Goal: Task Accomplishment & Management: Use online tool/utility

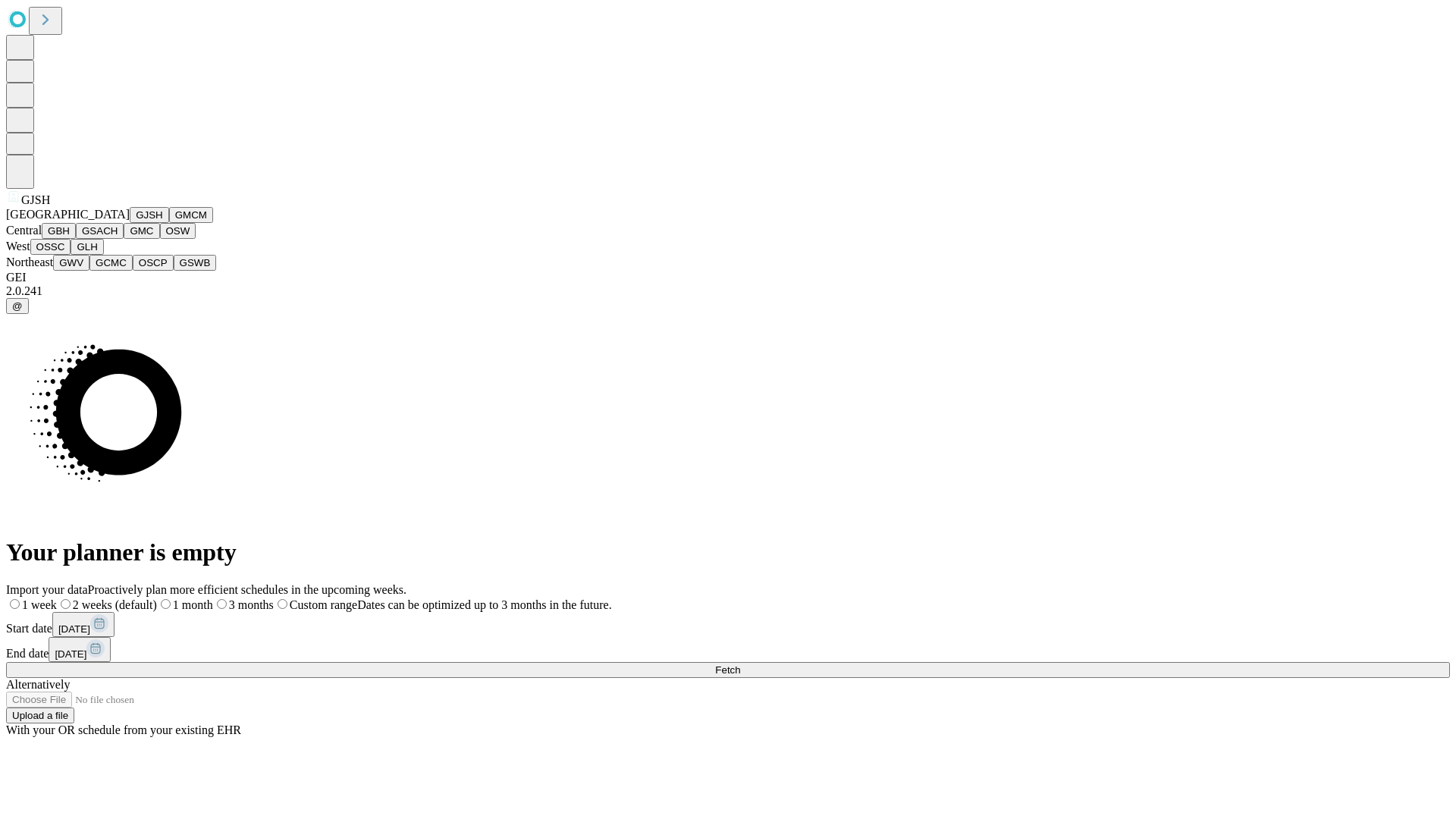
click at [129, 223] on button "GJSH" at bounding box center [149, 215] width 40 height 16
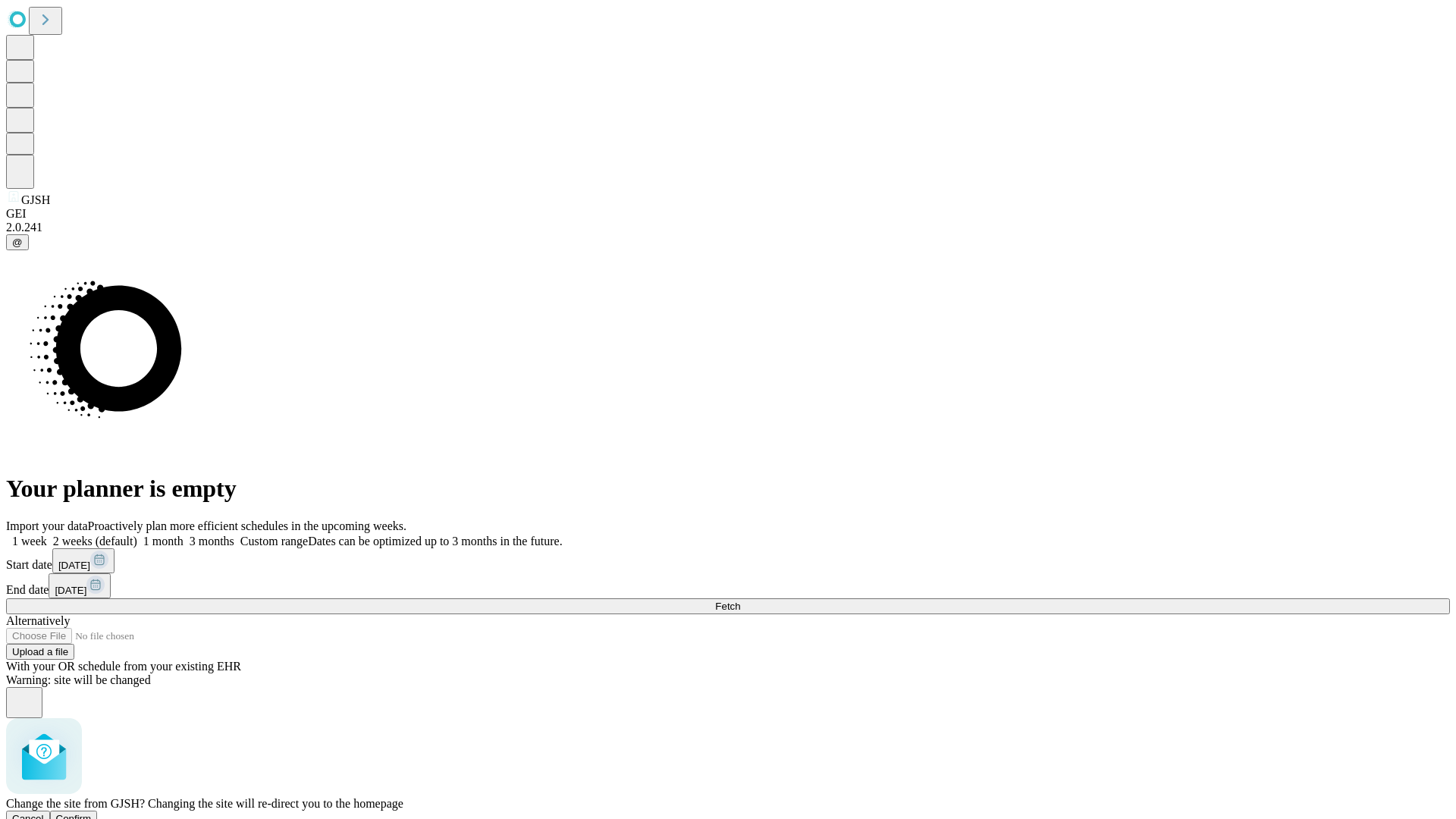
click at [92, 813] on span "Confirm" at bounding box center [73, 819] width 36 height 12
click at [47, 534] on label "1 week" at bounding box center [26, 540] width 41 height 13
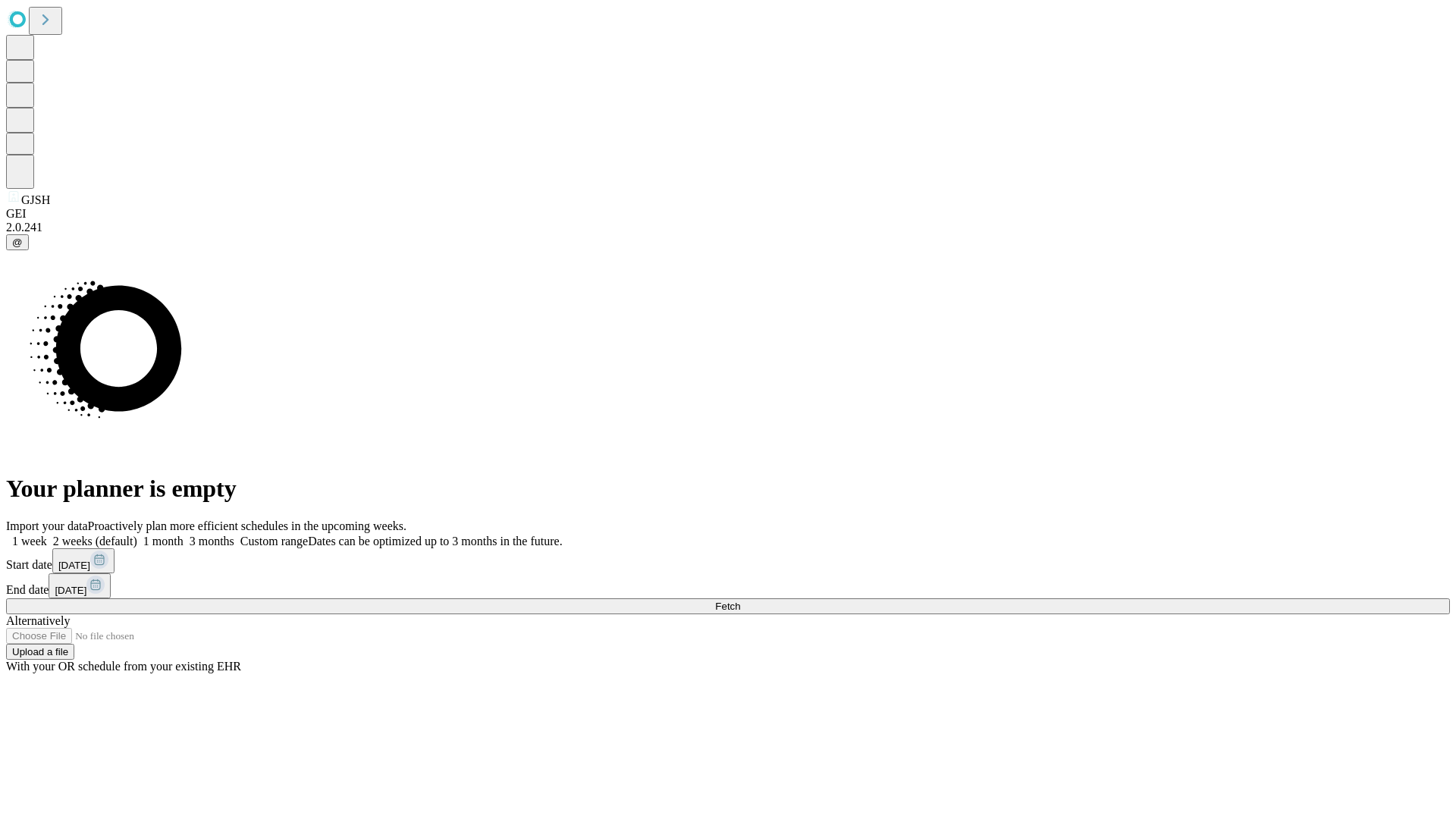
click at [740, 600] on span "Fetch" at bounding box center [728, 606] width 25 height 12
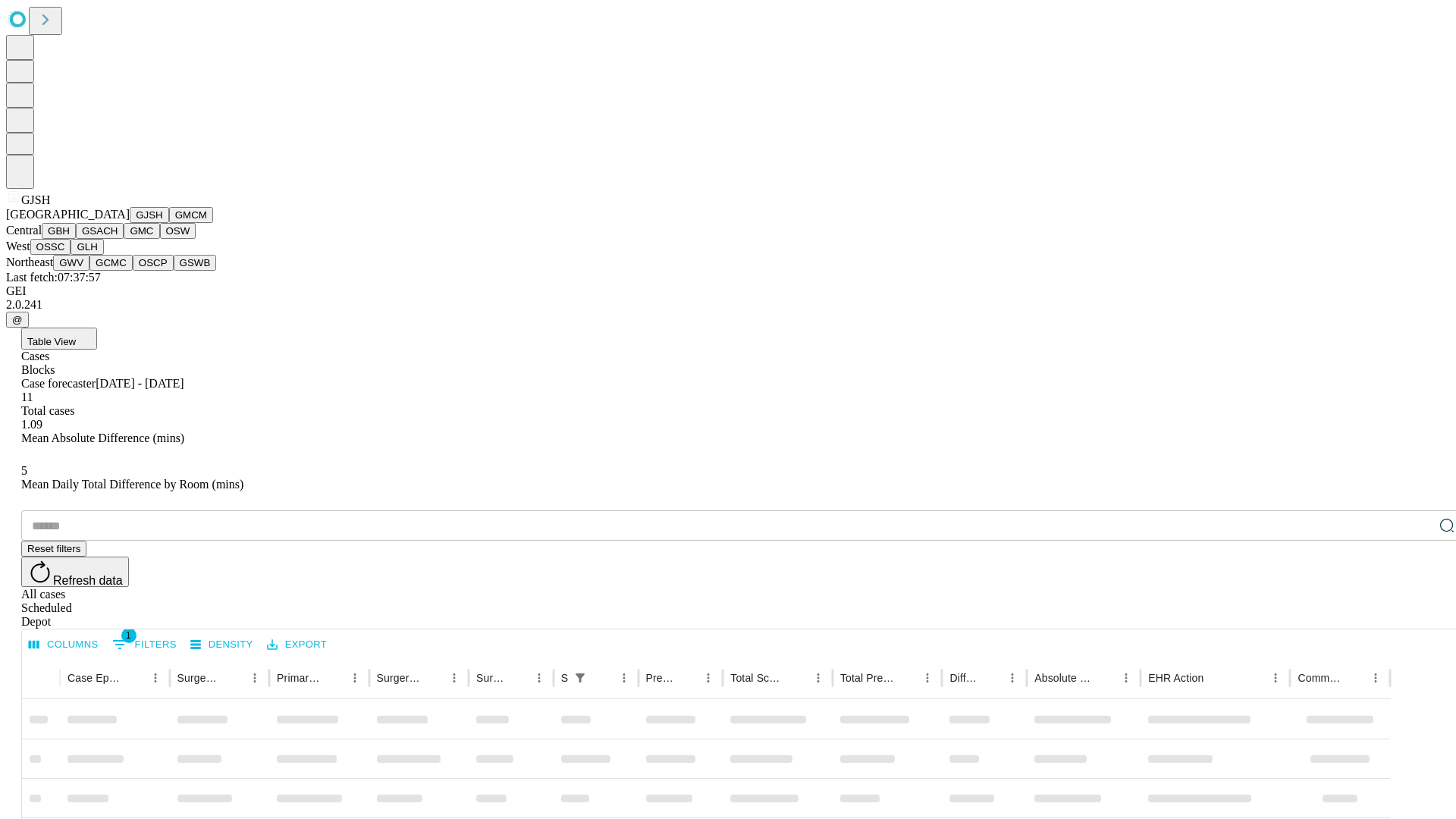
click at [169, 223] on button "GMCM" at bounding box center [191, 215] width 44 height 16
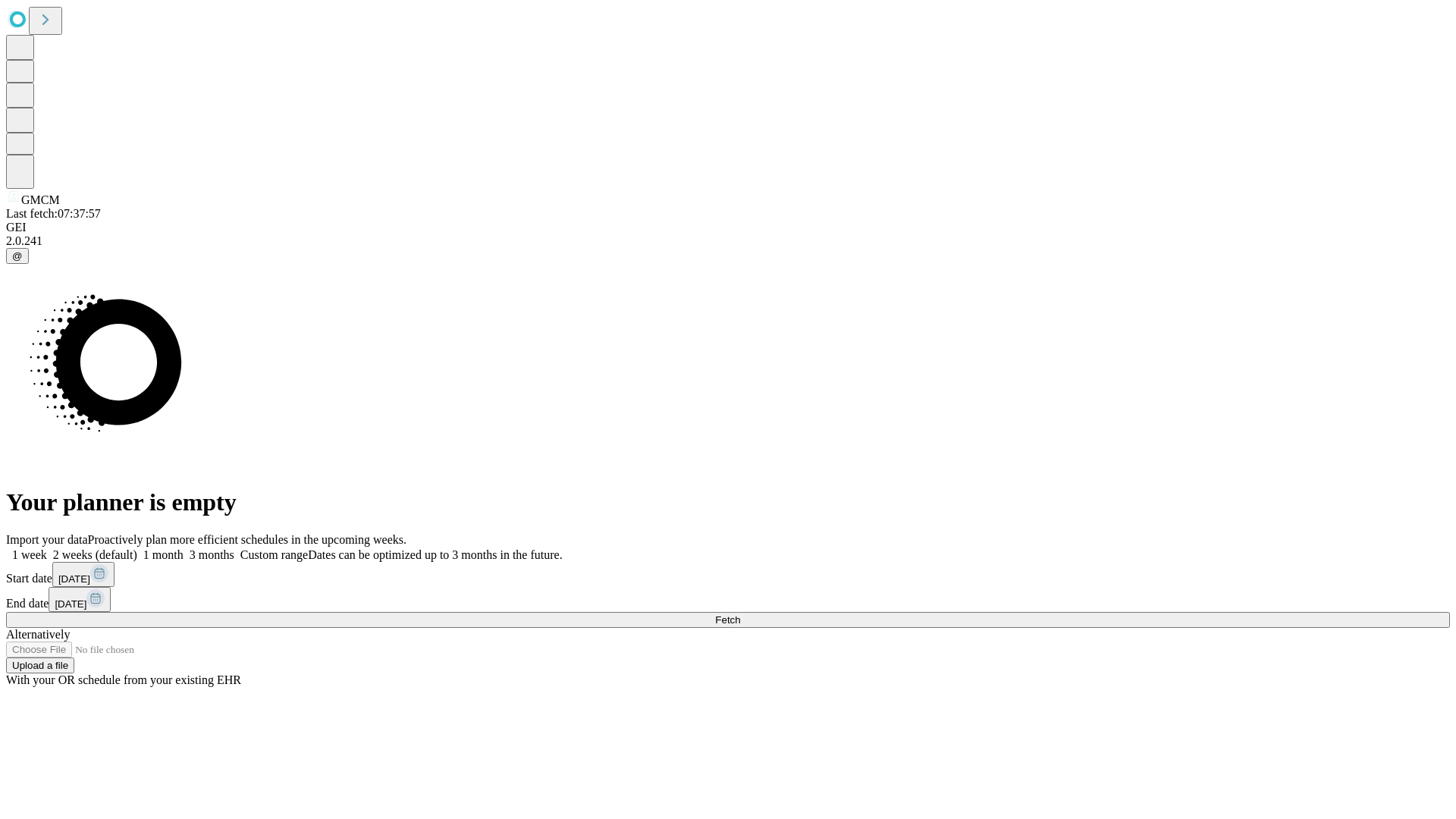
click at [47, 548] on label "1 week" at bounding box center [26, 554] width 41 height 13
click at [740, 614] on span "Fetch" at bounding box center [728, 620] width 25 height 12
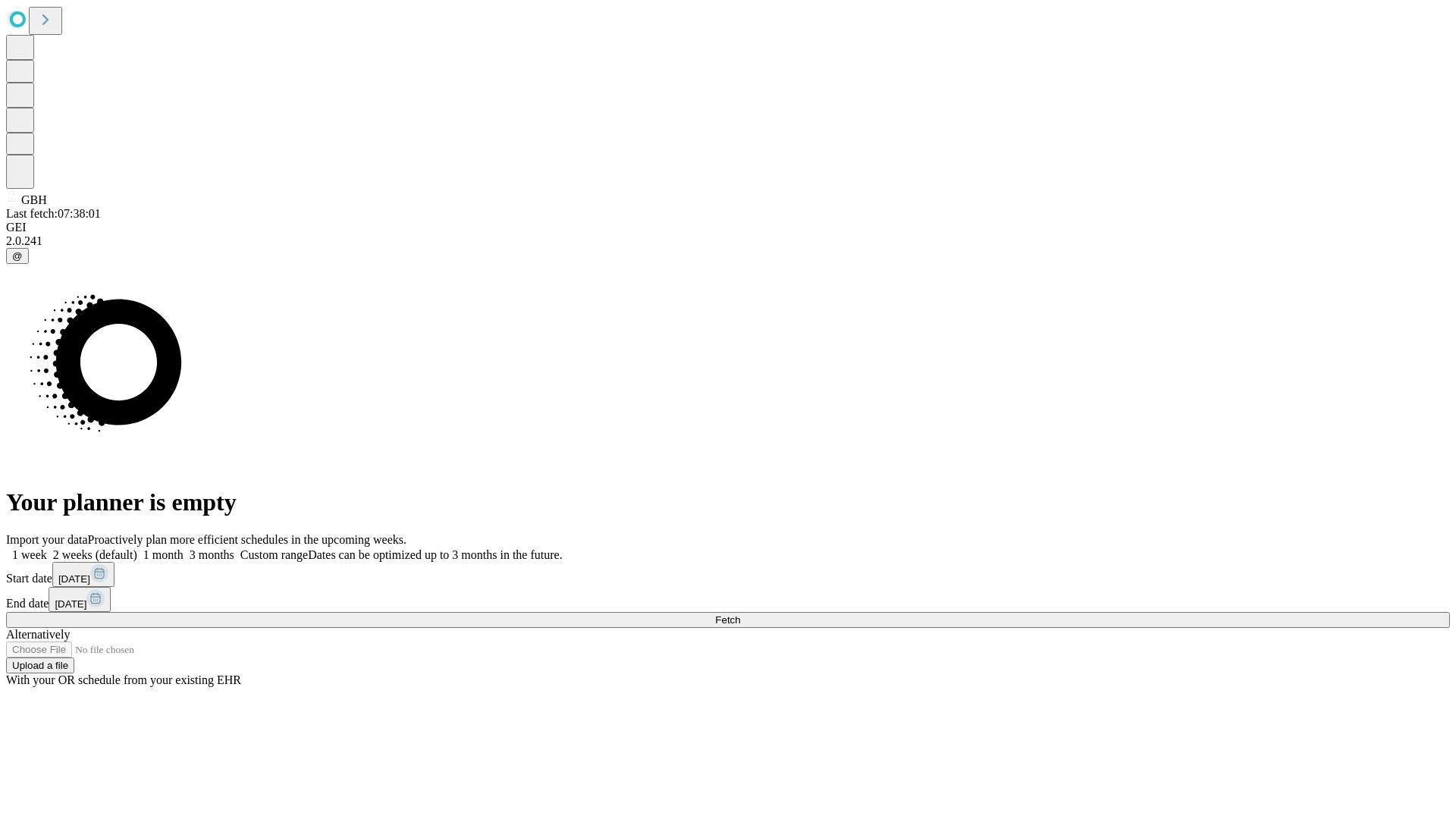
click at [47, 548] on label "1 week" at bounding box center [26, 554] width 41 height 13
click at [740, 614] on span "Fetch" at bounding box center [728, 620] width 25 height 12
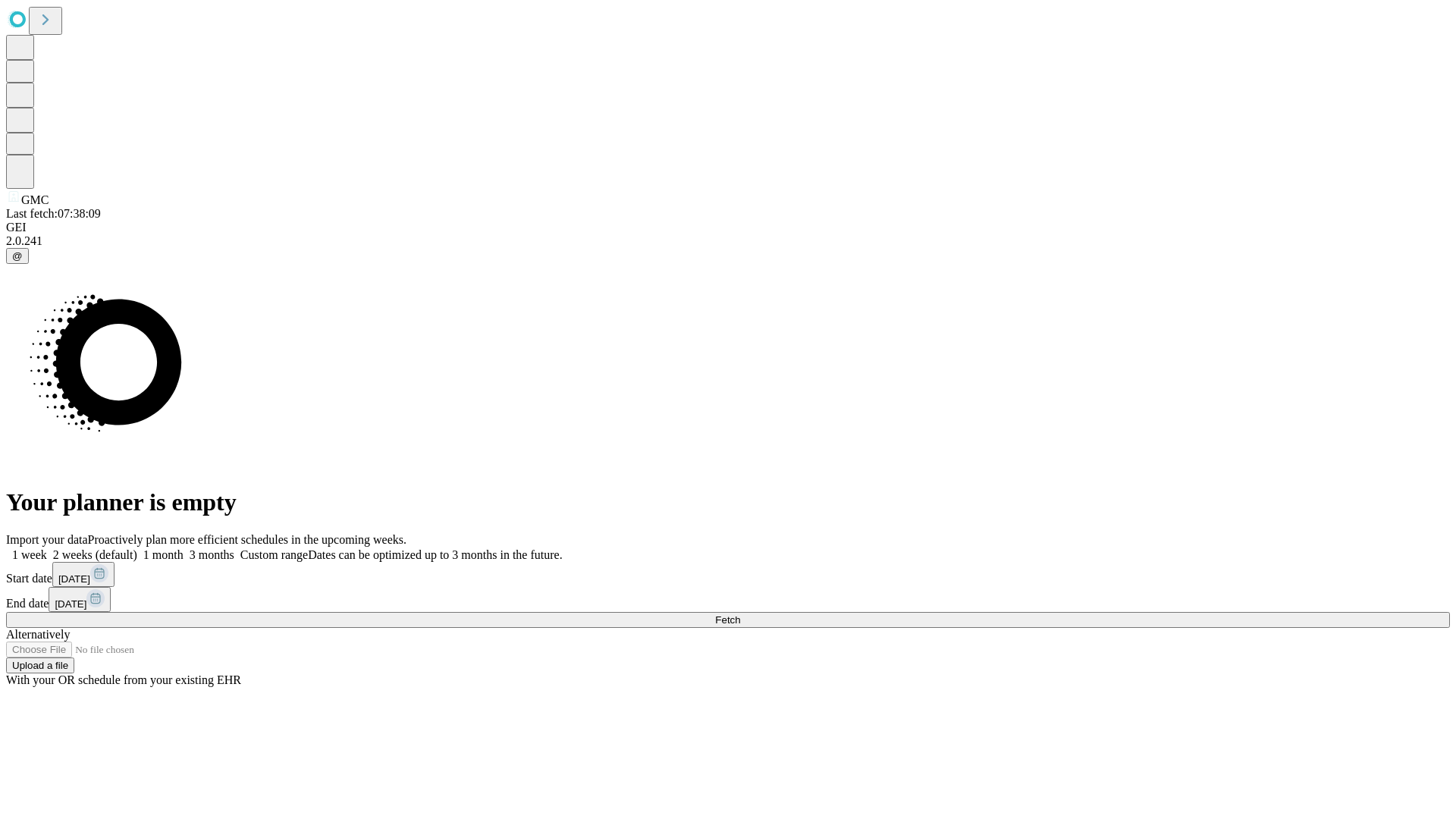
click at [740, 614] on span "Fetch" at bounding box center [728, 620] width 25 height 12
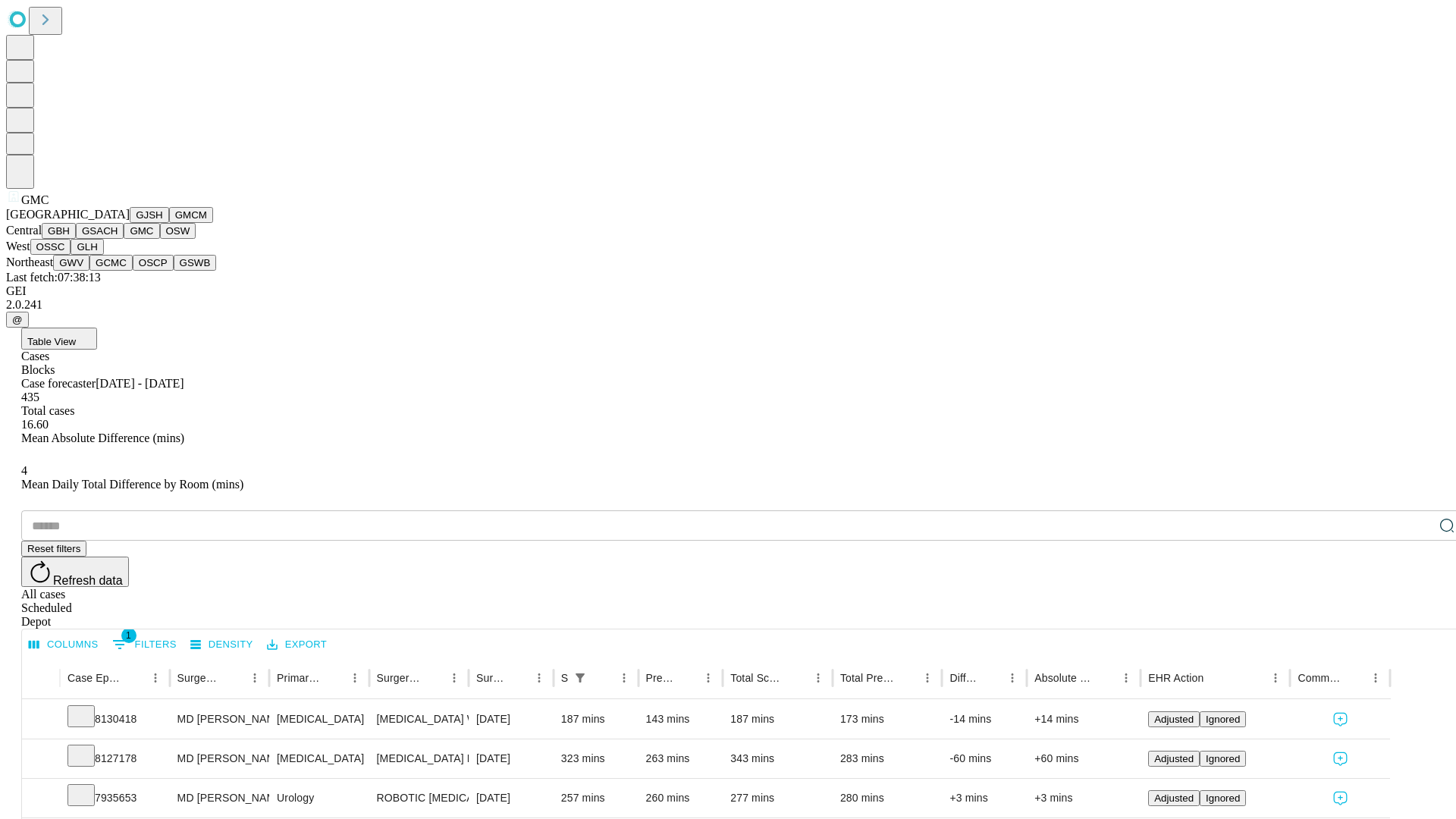
click at [160, 239] on button "OSW" at bounding box center [179, 231] width 37 height 16
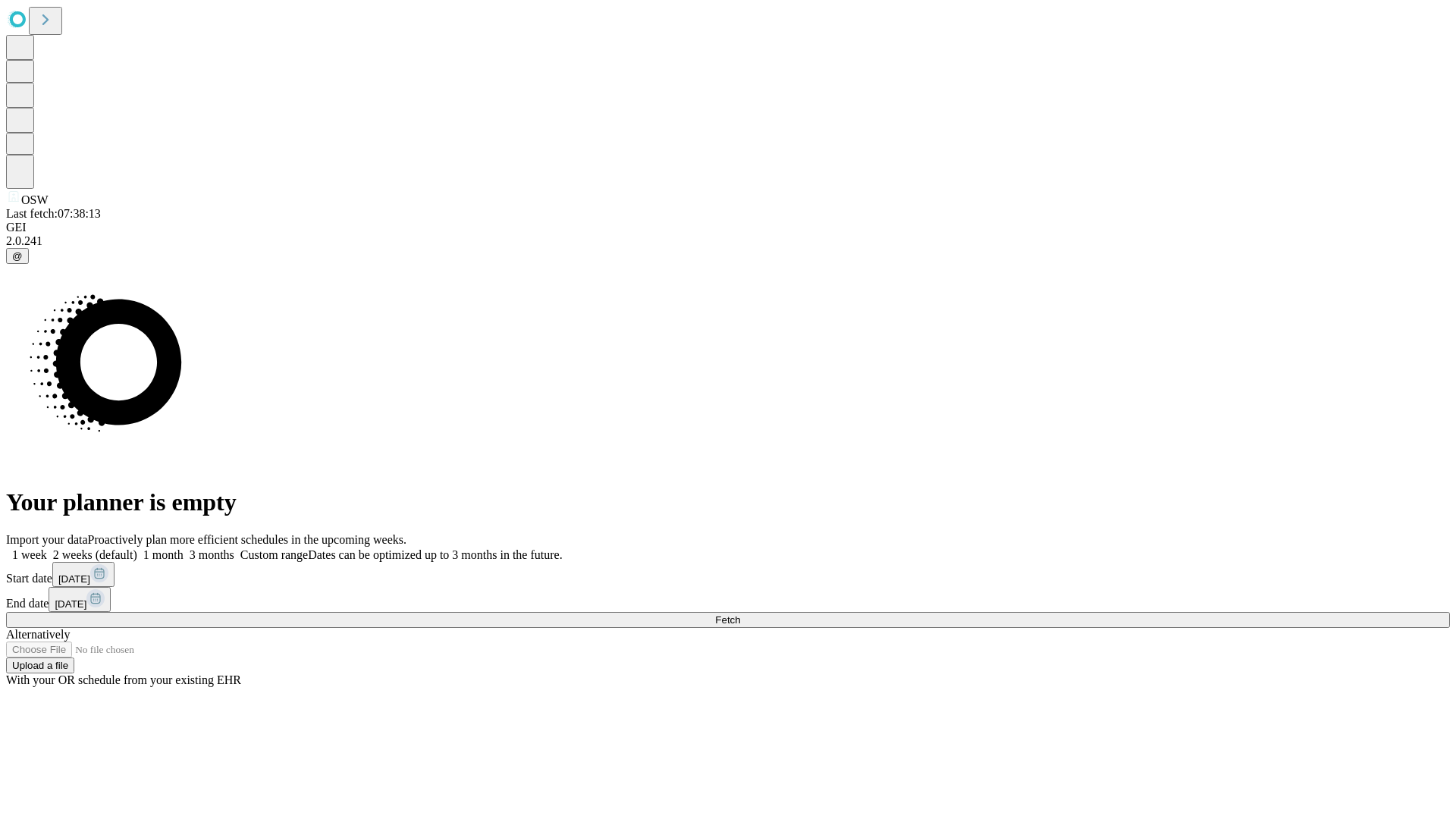
click at [47, 548] on label "1 week" at bounding box center [26, 554] width 41 height 13
click at [740, 614] on span "Fetch" at bounding box center [728, 620] width 25 height 12
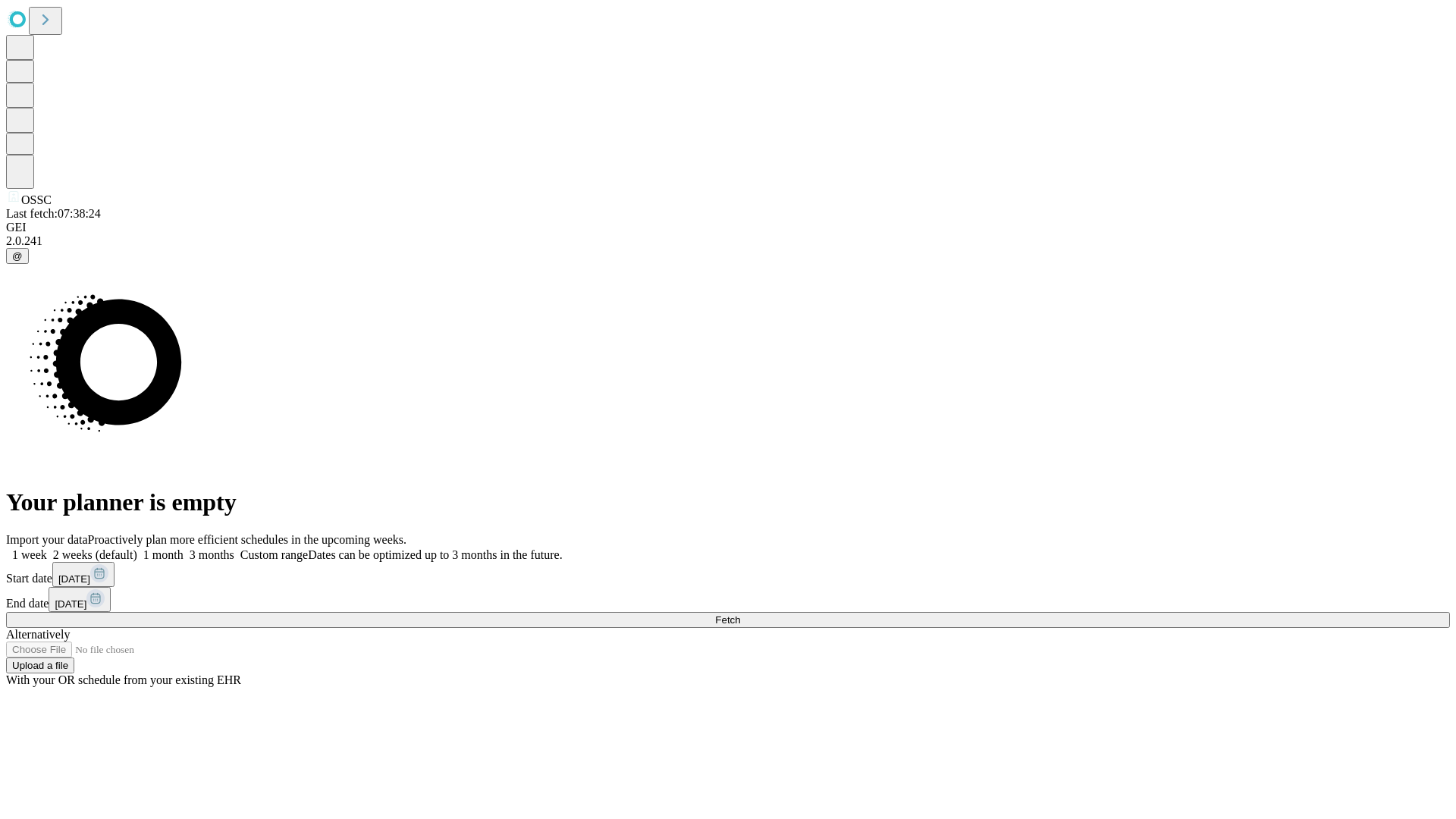
click at [47, 548] on label "1 week" at bounding box center [26, 554] width 41 height 13
click at [740, 614] on span "Fetch" at bounding box center [728, 620] width 25 height 12
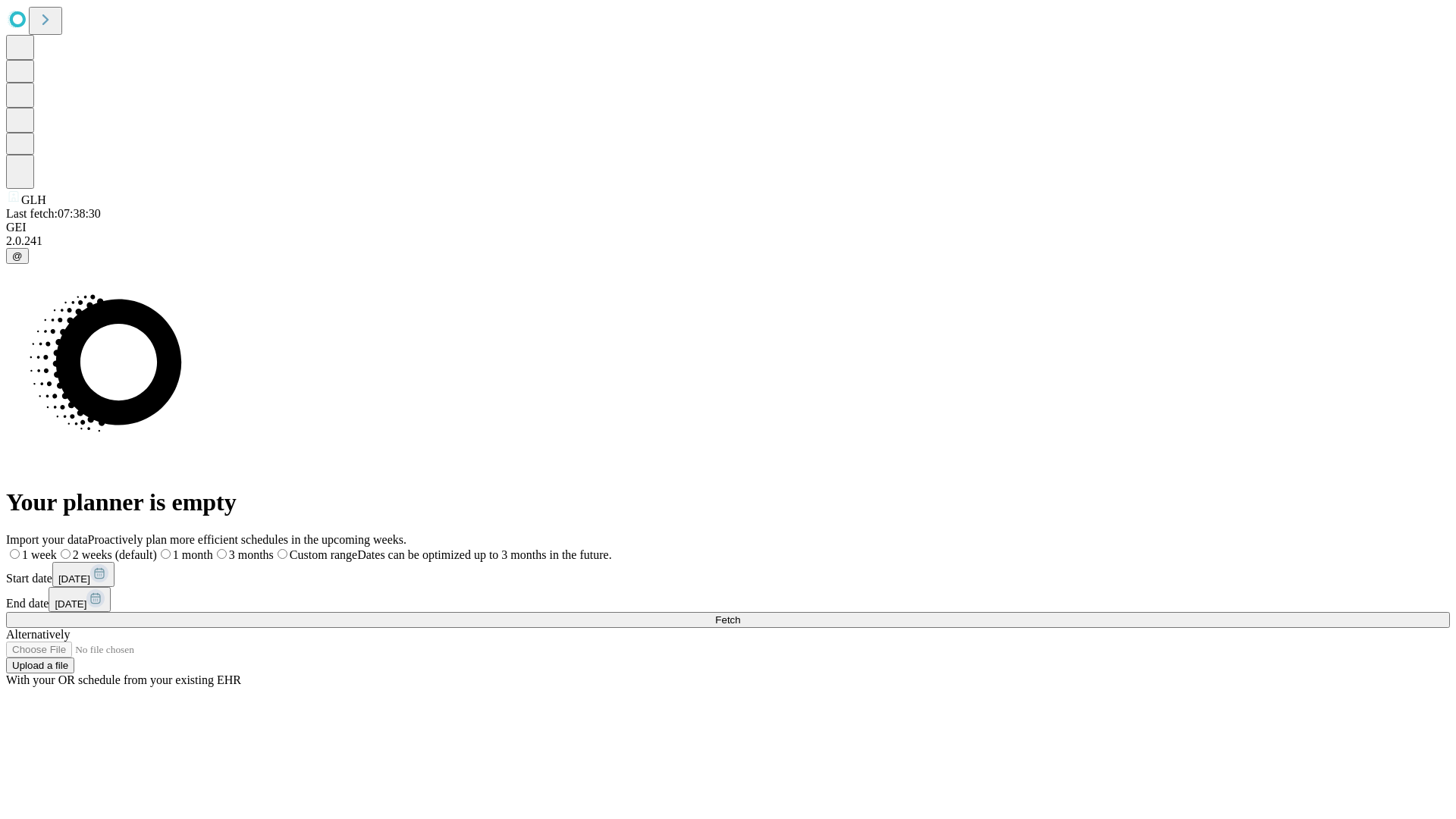
click at [57, 548] on label "1 week" at bounding box center [31, 554] width 51 height 13
click at [740, 614] on span "Fetch" at bounding box center [728, 620] width 25 height 12
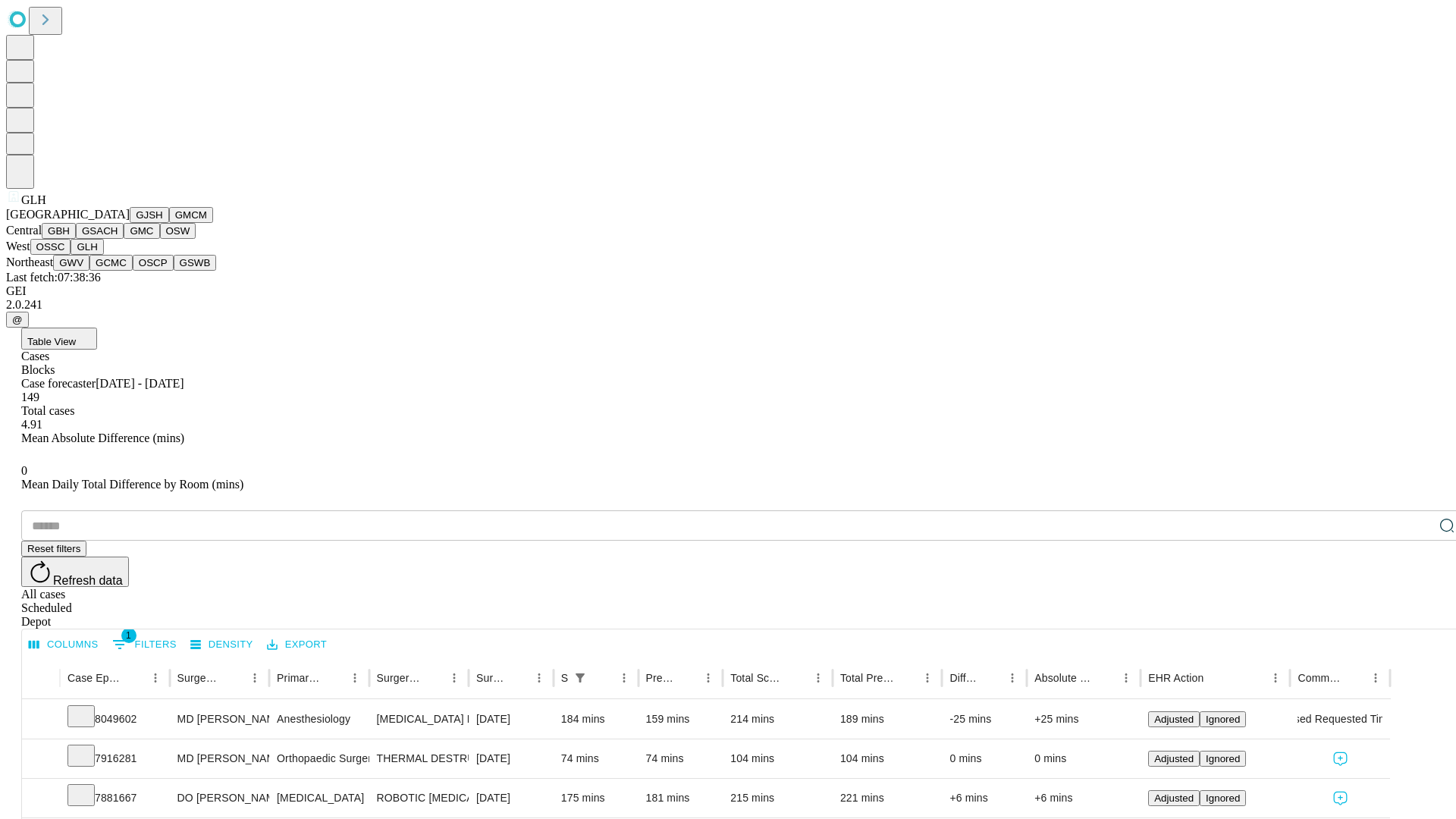
click at [90, 271] on button "GWV" at bounding box center [71, 262] width 37 height 16
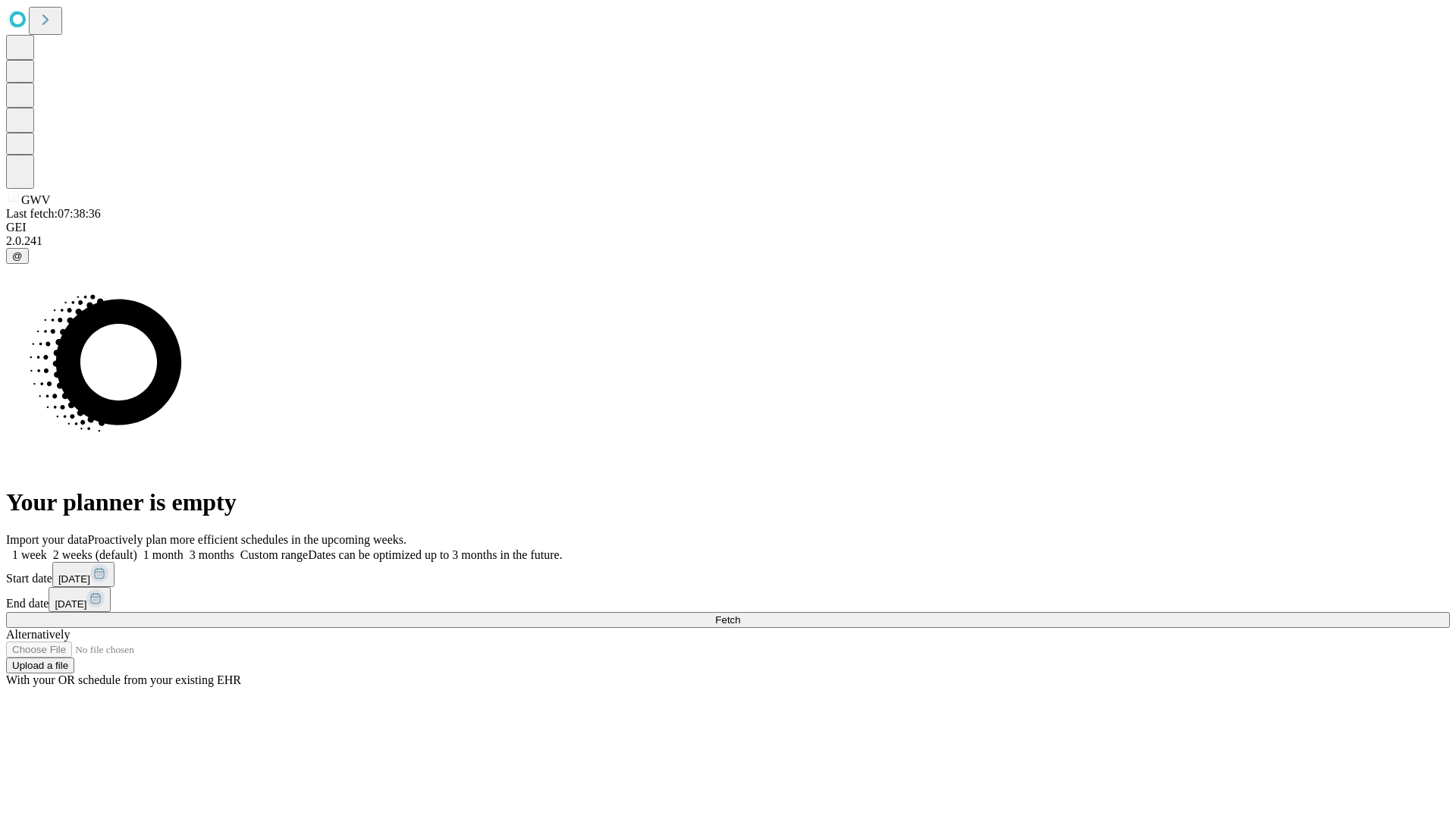
click at [47, 548] on label "1 week" at bounding box center [26, 554] width 41 height 13
click at [740, 614] on span "Fetch" at bounding box center [728, 620] width 25 height 12
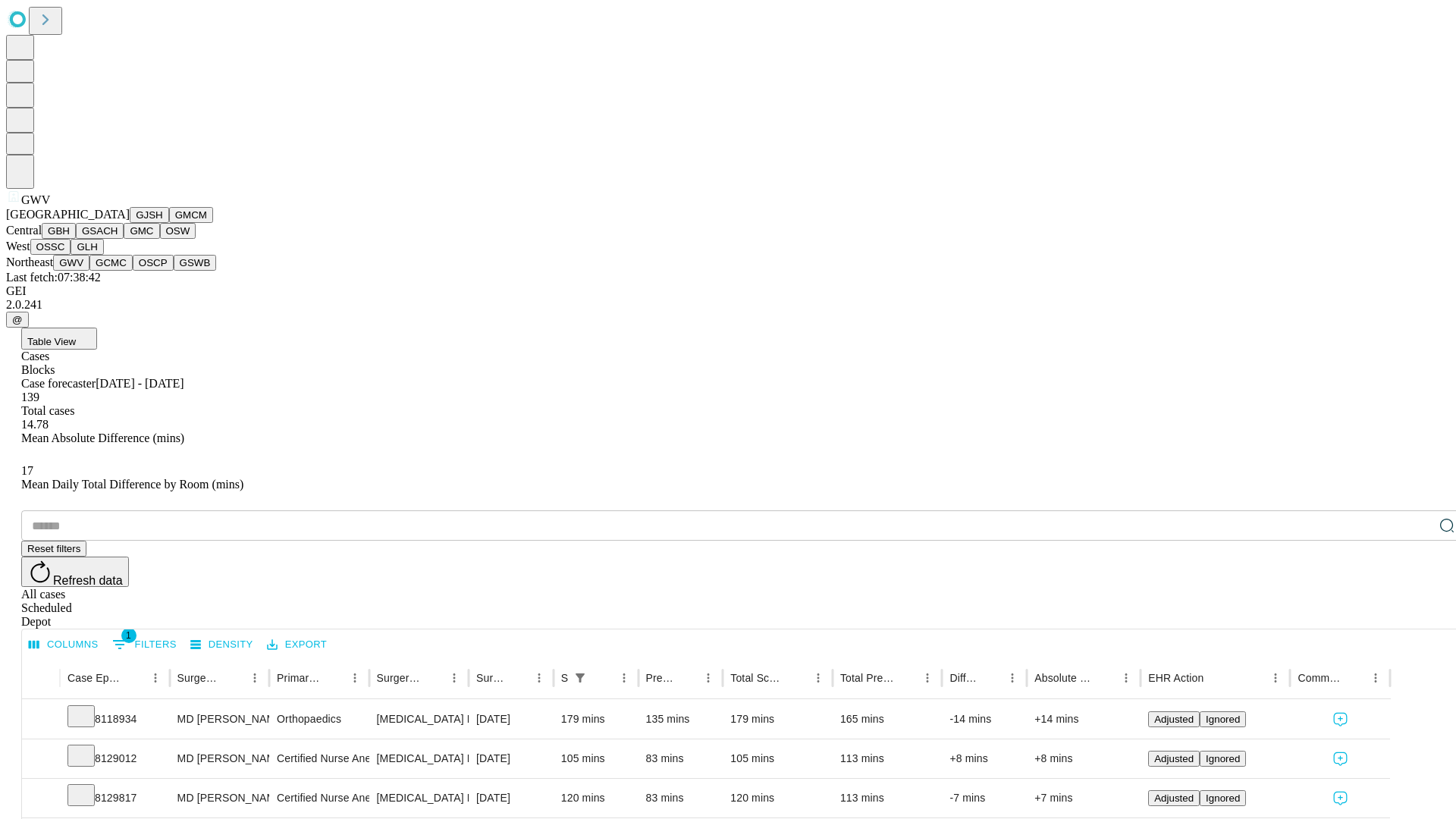
click at [118, 271] on button "GCMC" at bounding box center [111, 262] width 43 height 16
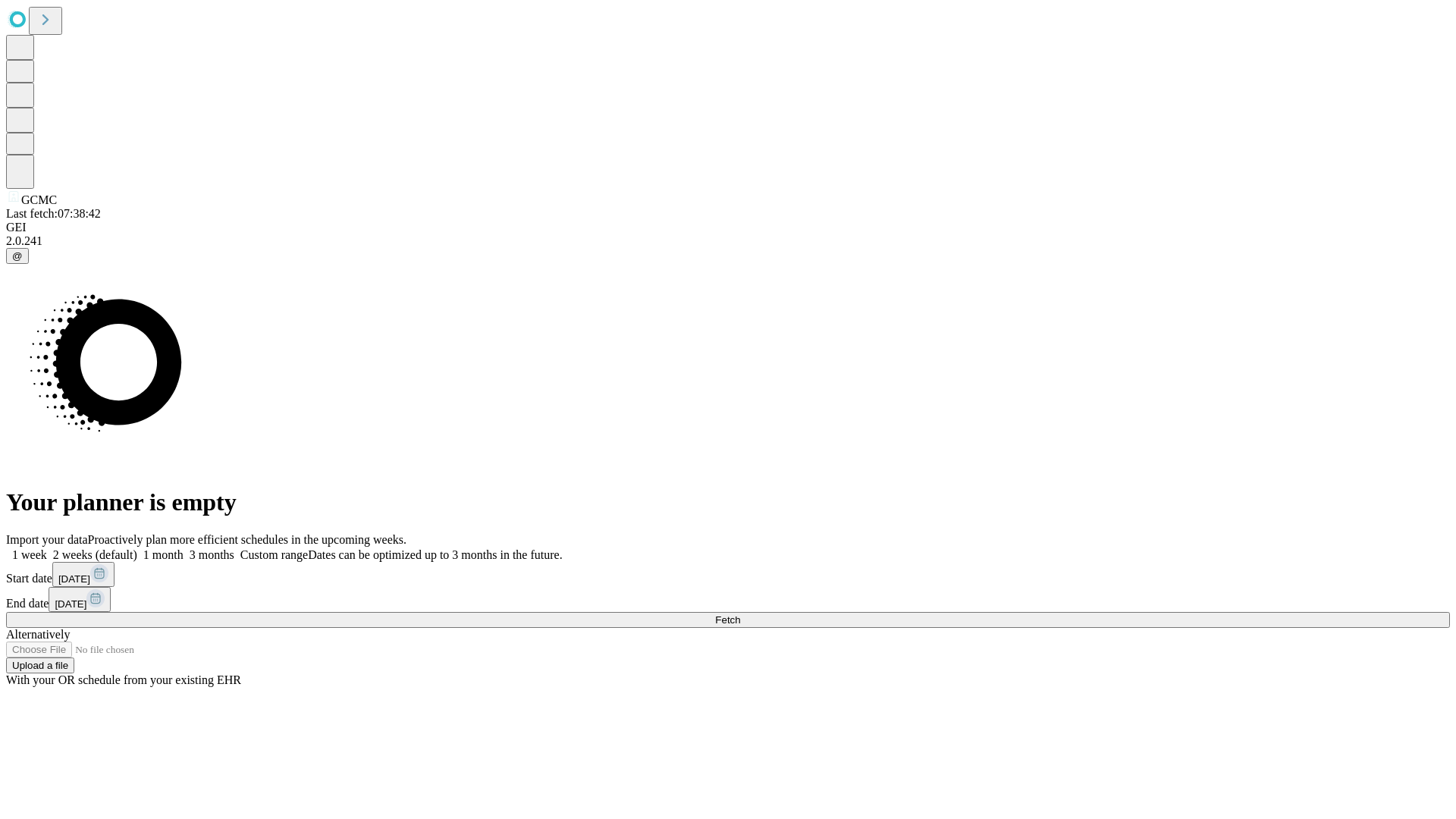
click at [47, 548] on label "1 week" at bounding box center [26, 554] width 41 height 13
click at [740, 614] on span "Fetch" at bounding box center [728, 620] width 25 height 12
click at [47, 548] on label "1 week" at bounding box center [26, 554] width 41 height 13
click at [740, 614] on span "Fetch" at bounding box center [728, 620] width 25 height 12
